Goal: Find specific page/section: Find specific page/section

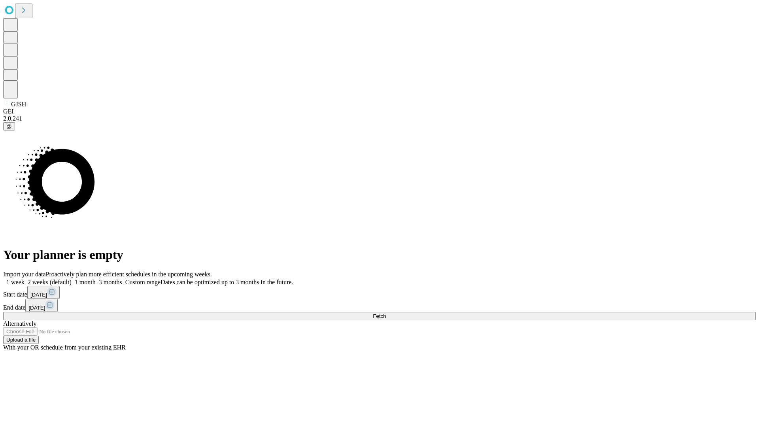
click at [386, 313] on span "Fetch" at bounding box center [379, 316] width 13 height 6
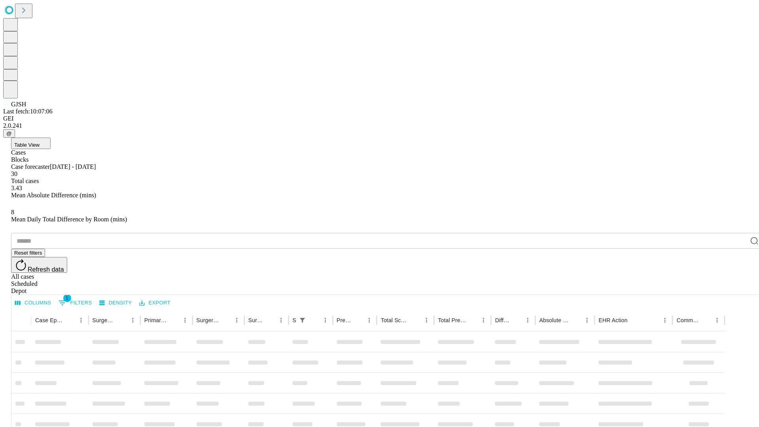
click at [738, 287] on div "Depot" at bounding box center [387, 290] width 752 height 7
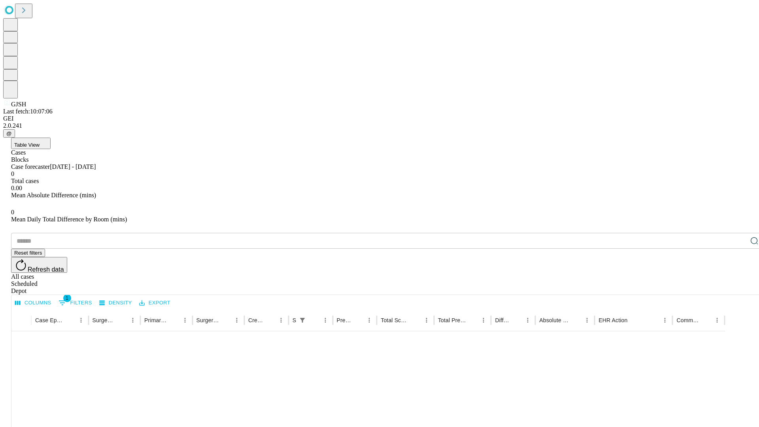
click at [674, 273] on div "All cases" at bounding box center [387, 276] width 752 height 7
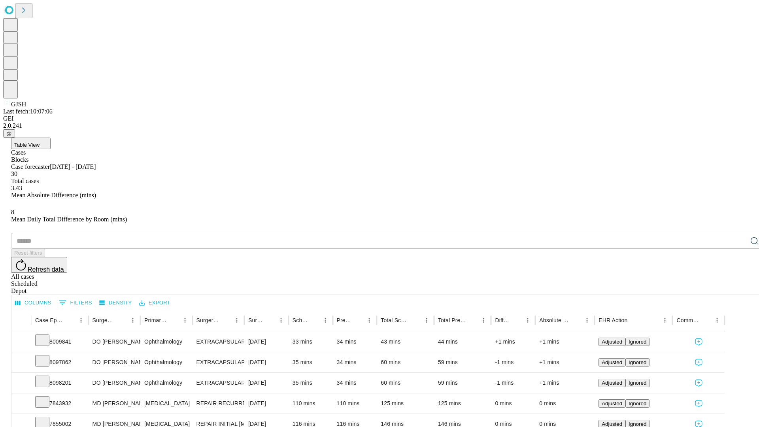
type input "*******"
